Goal: Navigation & Orientation: Find specific page/section

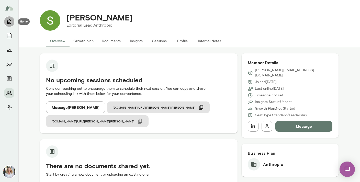
click at [10, 23] on icon "Home" at bounding box center [9, 21] width 6 height 6
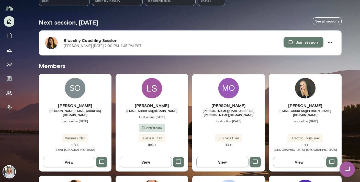
scroll to position [85, 0]
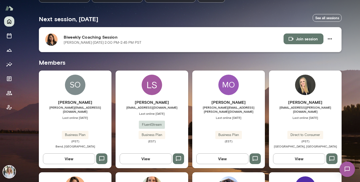
click at [120, 38] on h6 "Biweekly Coaching Session" at bounding box center [174, 37] width 220 height 6
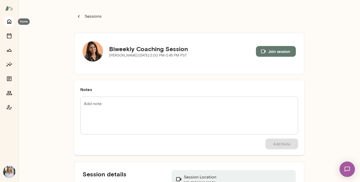
click at [8, 21] on icon "Home" at bounding box center [9, 21] width 6 height 6
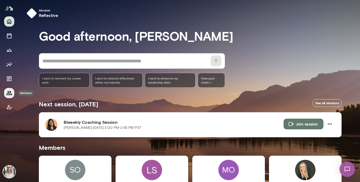
click at [10, 94] on icon "Members" at bounding box center [9, 93] width 6 height 4
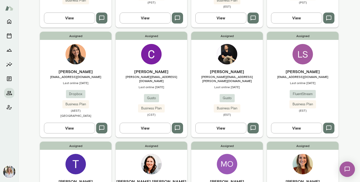
scroll to position [130, 0]
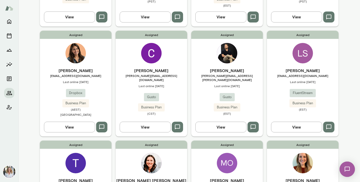
click at [97, 67] on h6 "[PERSON_NAME]" at bounding box center [76, 70] width 72 height 6
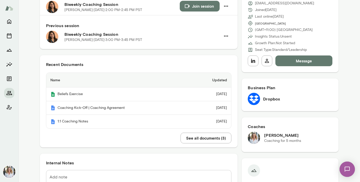
scroll to position [71, 0]
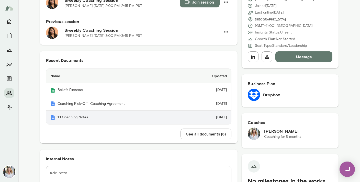
click at [78, 116] on th "1:1 Coaching Notes" at bounding box center [118, 118] width 145 height 14
